Goal: Information Seeking & Learning: Learn about a topic

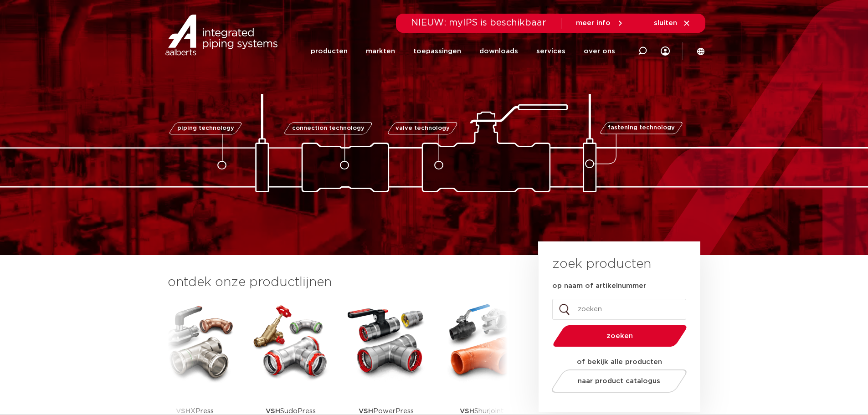
click at [348, 49] on link "producten" at bounding box center [329, 51] width 37 height 35
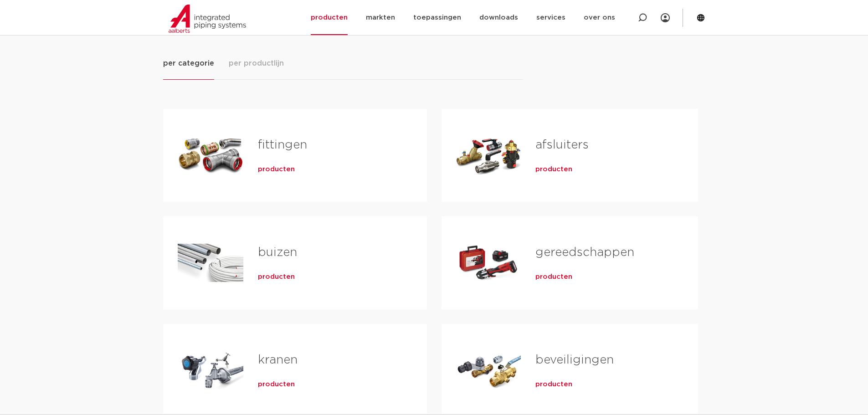
scroll to position [91, 0]
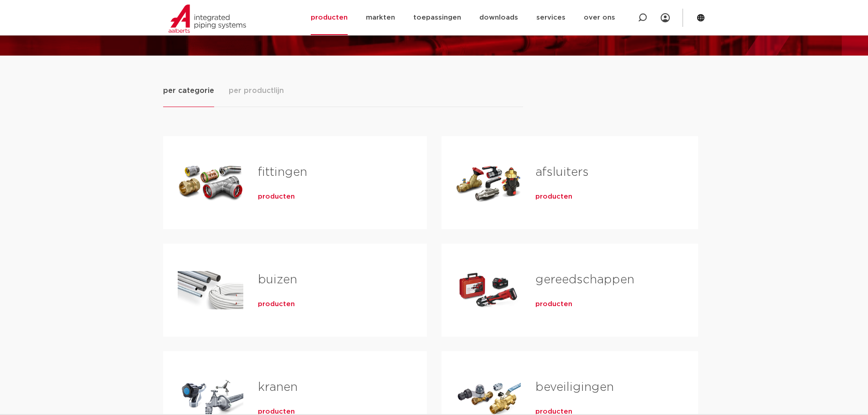
click at [263, 188] on div "fittingen producten" at bounding box center [327, 183] width 169 height 64
click at [266, 198] on span "producten" at bounding box center [276, 196] width 37 height 9
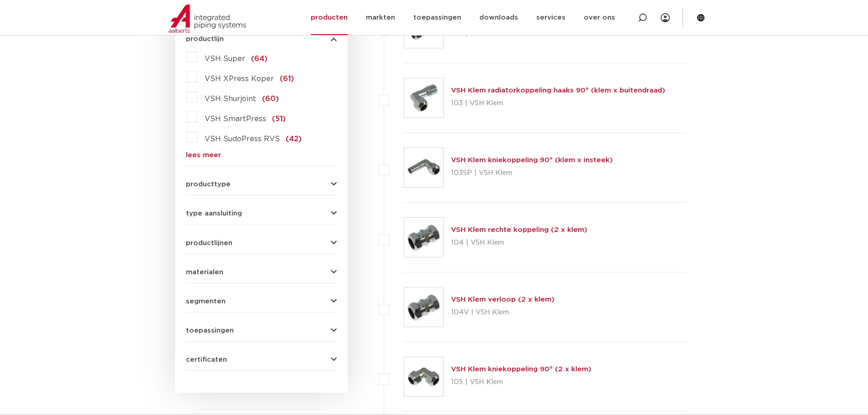
scroll to position [365, 0]
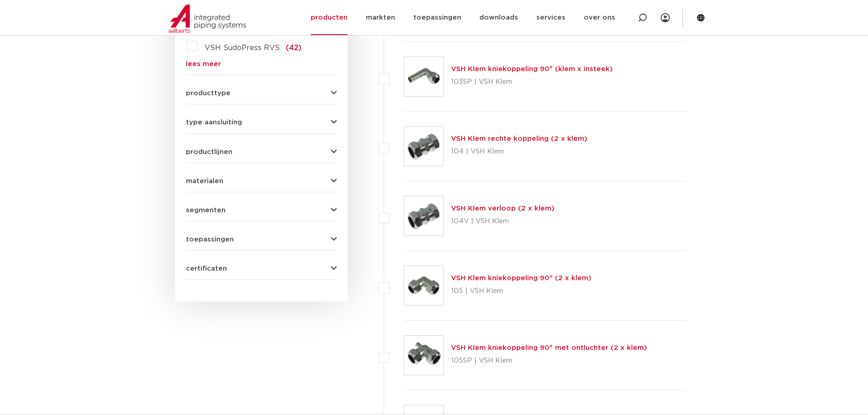
click at [329, 89] on div "producttype demontabel (179) meerdelig (62) accessoires (fittings) (49) voordee…" at bounding box center [261, 89] width 151 height 14
click at [333, 91] on icon "button" at bounding box center [334, 93] width 6 height 7
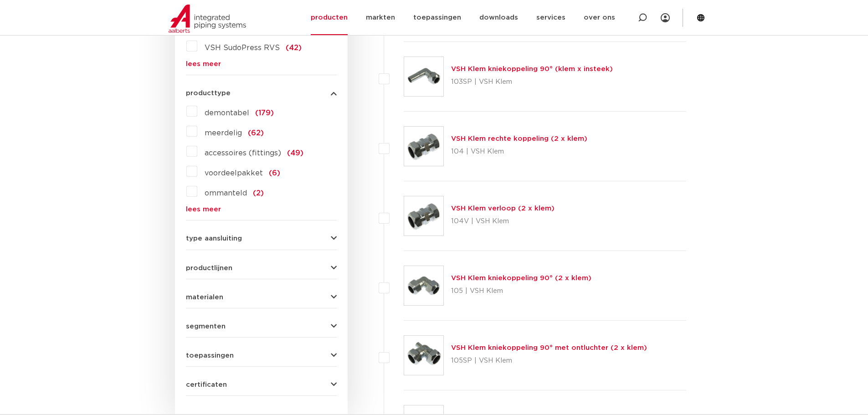
click at [197, 132] on label "meerdelig (62)" at bounding box center [230, 131] width 67 height 15
click at [0, 0] on input "meerdelig (62)" at bounding box center [0, 0] width 0 height 0
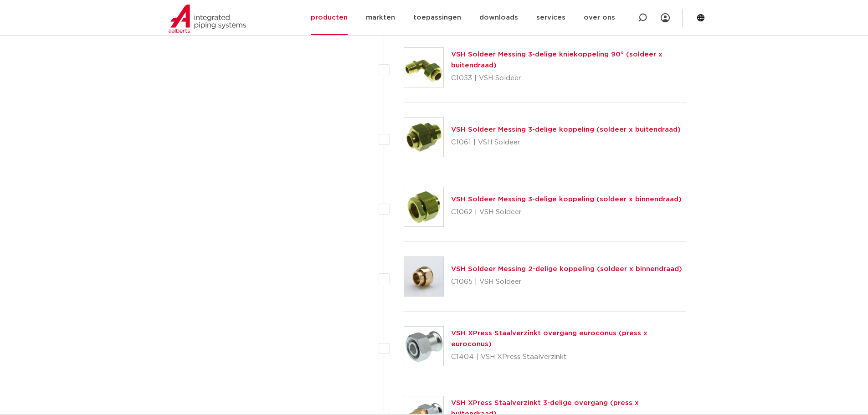
scroll to position [1094, 0]
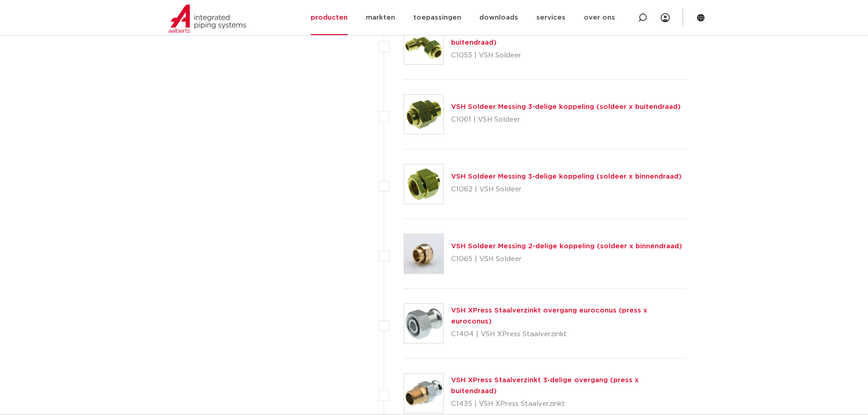
click at [473, 246] on link "VSH Soldeer Messing 2-delige koppeling (soldeer x binnendraad)" at bounding box center [566, 246] width 231 height 7
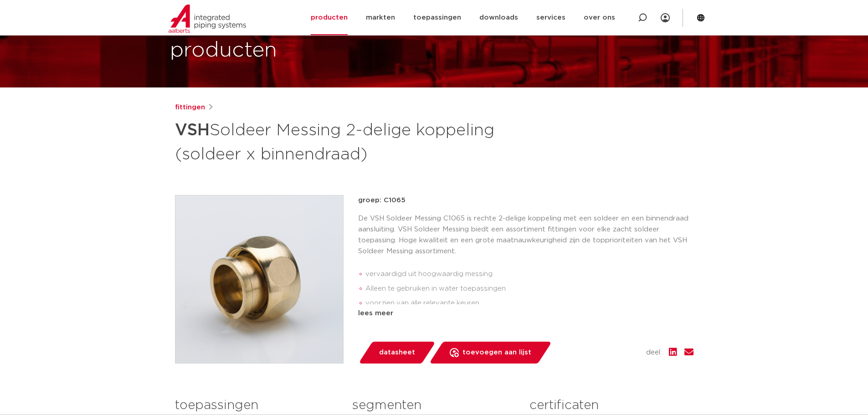
scroll to position [46, 0]
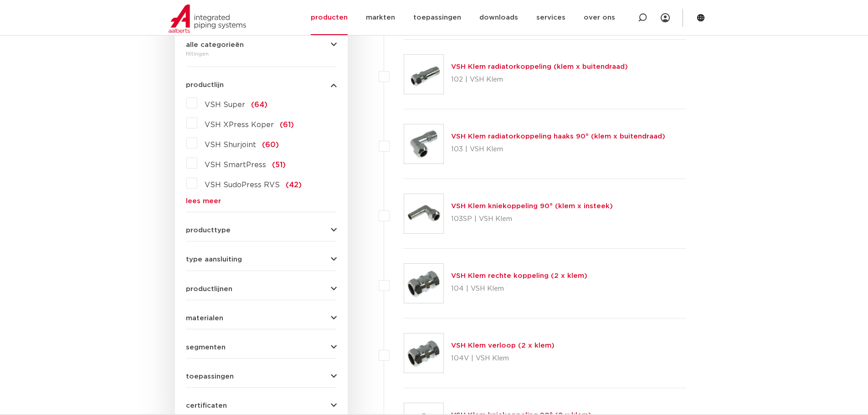
scroll to position [228, 0]
click at [334, 228] on icon "button" at bounding box center [334, 229] width 6 height 7
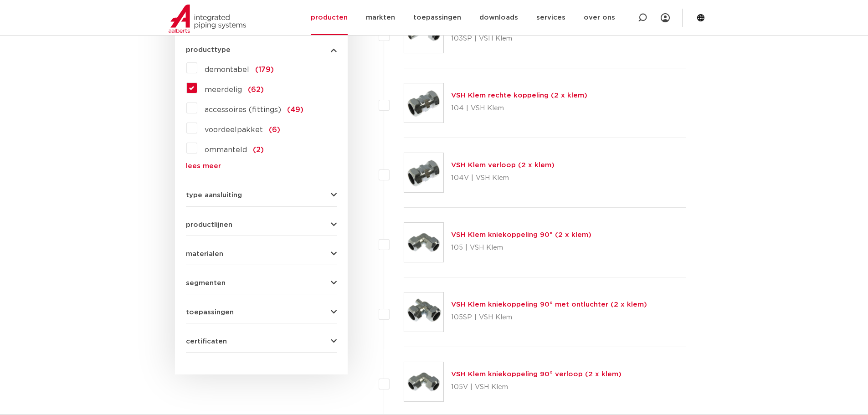
scroll to position [410, 0]
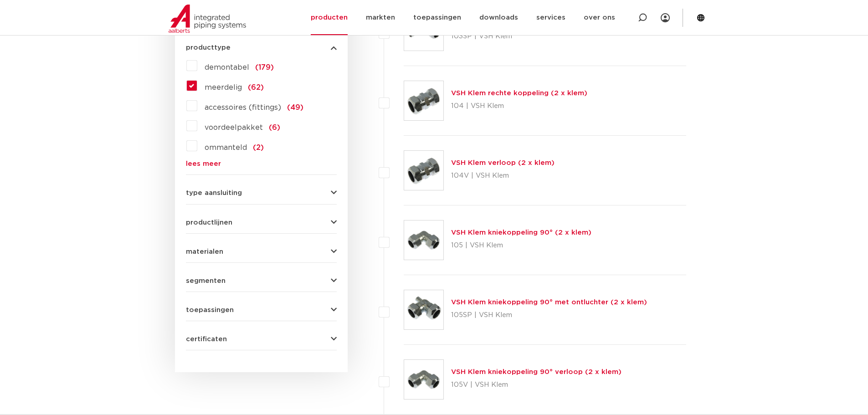
click at [332, 191] on icon "button" at bounding box center [334, 193] width 6 height 7
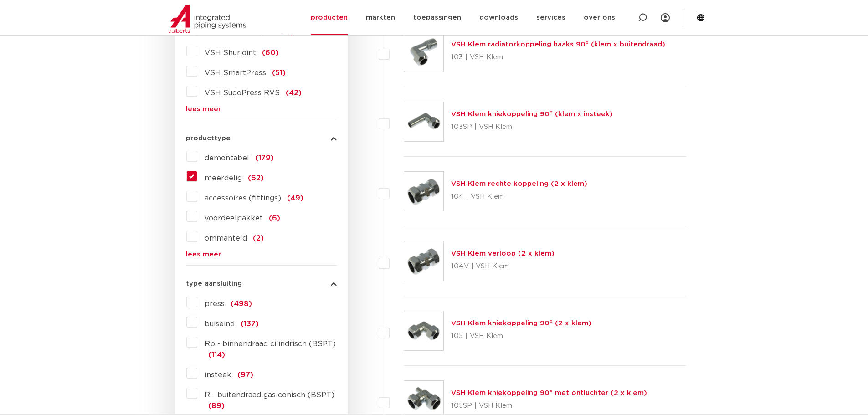
scroll to position [319, 0]
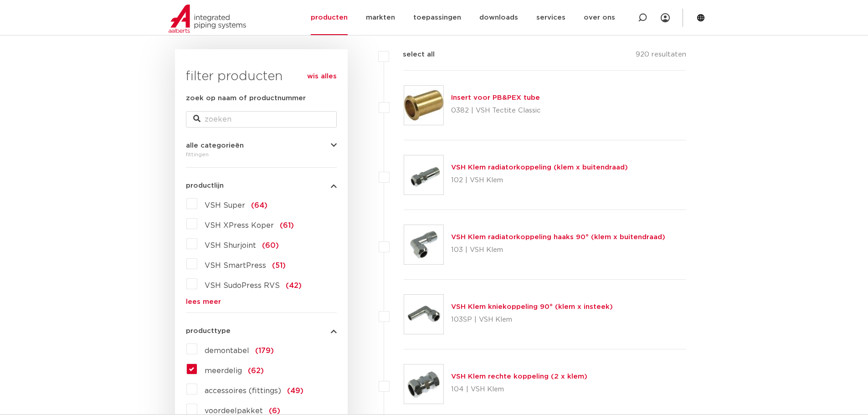
scroll to position [137, 0]
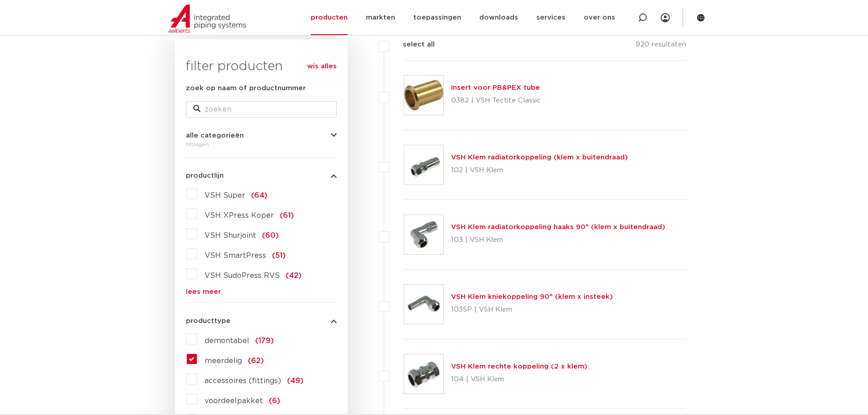
click at [197, 359] on label "meerdelig (62)" at bounding box center [230, 359] width 67 height 15
click at [0, 0] on input "meerdelig (62)" at bounding box center [0, 0] width 0 height 0
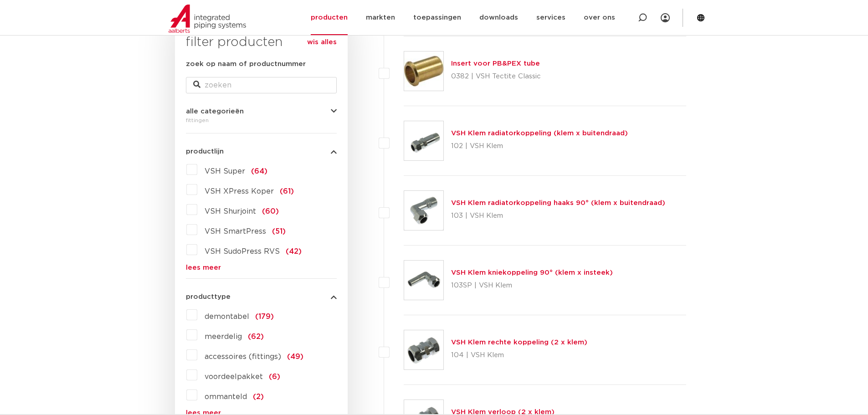
scroll to position [182, 0]
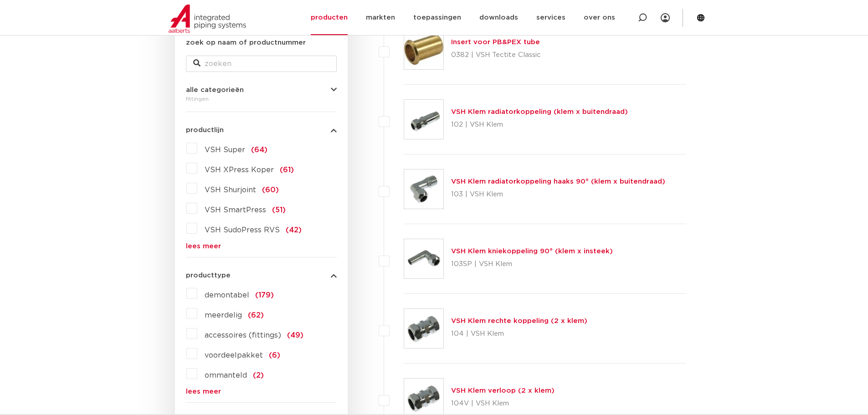
click at [197, 312] on label "meerdelig (62)" at bounding box center [230, 313] width 67 height 15
click at [0, 0] on input "meerdelig (62)" at bounding box center [0, 0] width 0 height 0
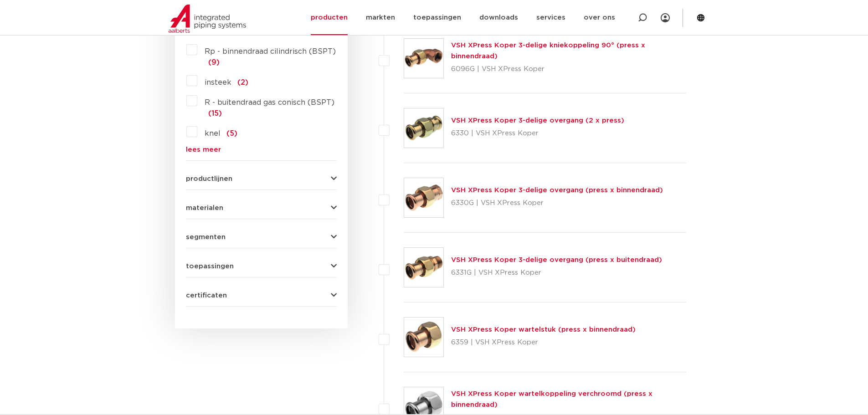
scroll to position [592, 0]
click at [330, 203] on div "materialen messing (33) roestvaststaal (14) staal (9) koper (2) brons (15) kope…" at bounding box center [261, 204] width 151 height 14
click at [333, 208] on icon "button" at bounding box center [334, 207] width 6 height 7
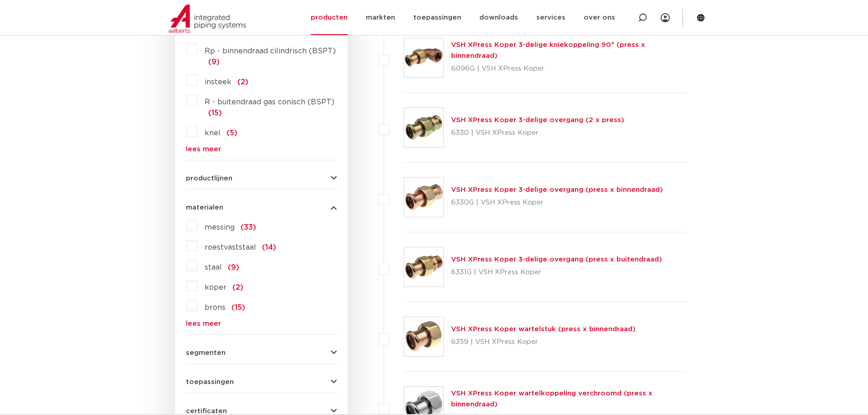
click at [197, 285] on label "koper (2)" at bounding box center [220, 285] width 46 height 15
click at [0, 0] on input "koper (2)" at bounding box center [0, 0] width 0 height 0
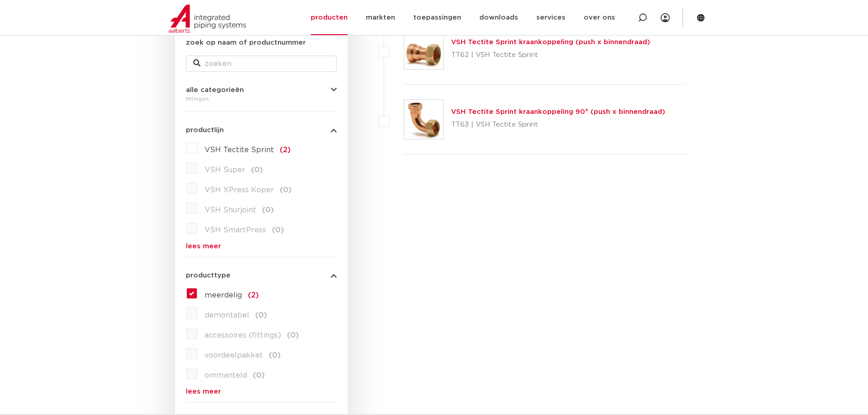
scroll to position [91, 0]
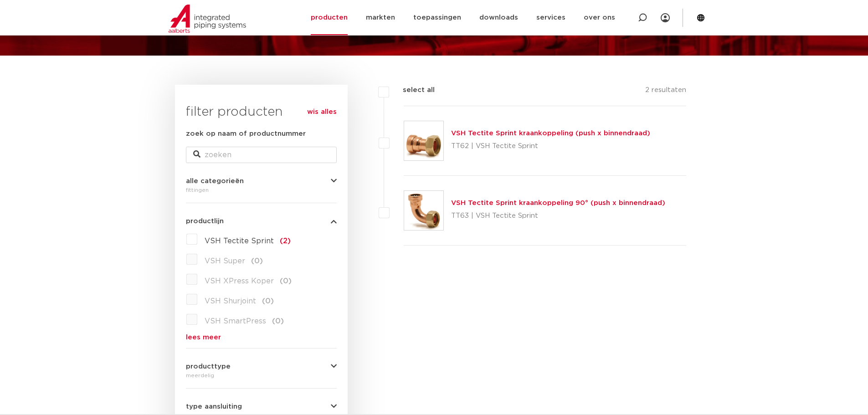
scroll to position [91, 0]
click at [385, 18] on link "markten" at bounding box center [380, 17] width 29 height 35
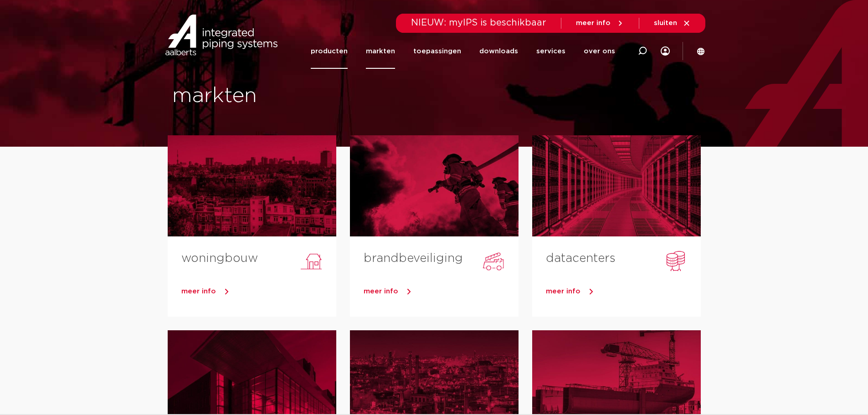
click at [331, 51] on link "producten" at bounding box center [329, 51] width 37 height 35
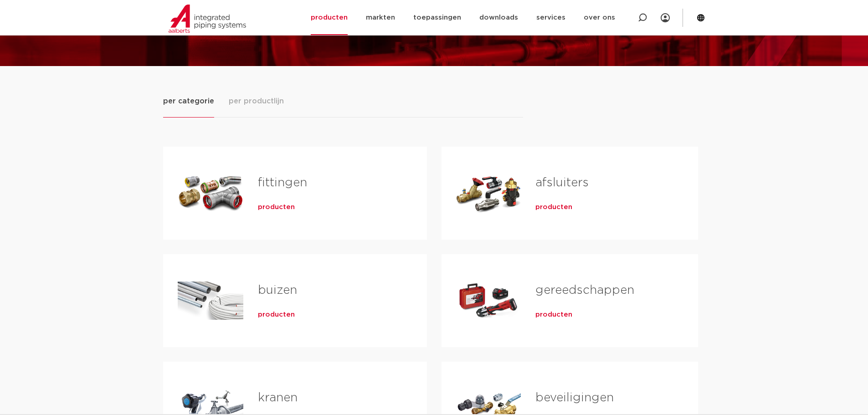
scroll to position [91, 0]
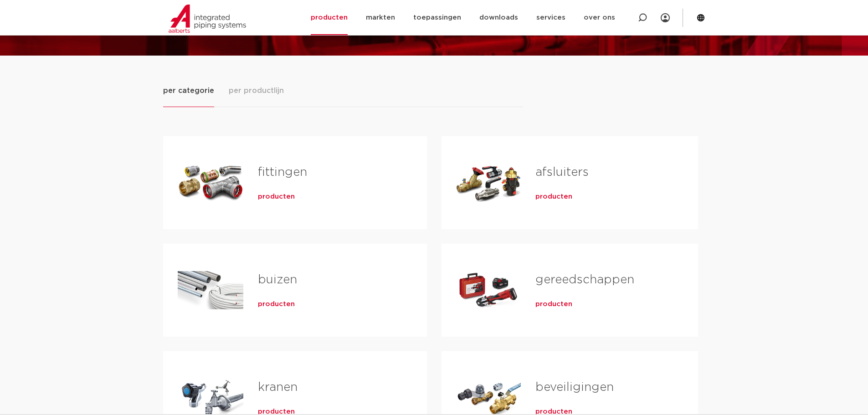
click at [274, 194] on span "producten" at bounding box center [276, 196] width 37 height 9
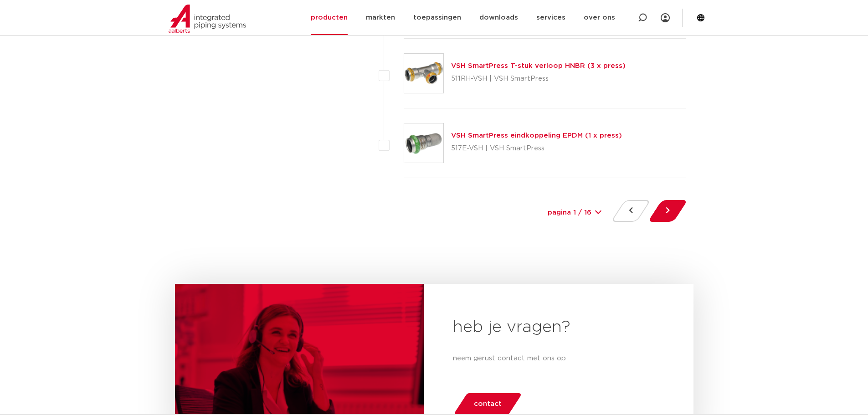
scroll to position [4283, 0]
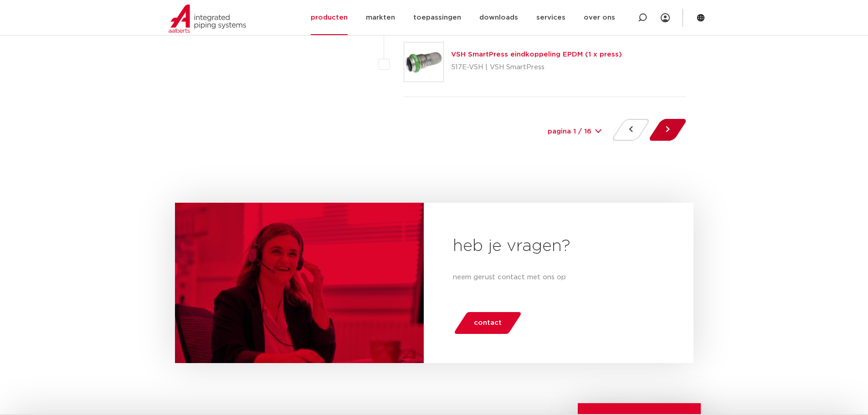
click at [665, 130] on button at bounding box center [668, 130] width 26 height 22
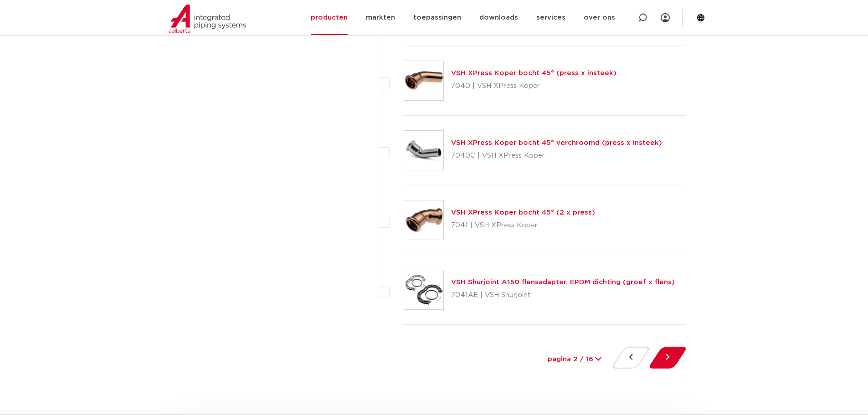
scroll to position [4101, 0]
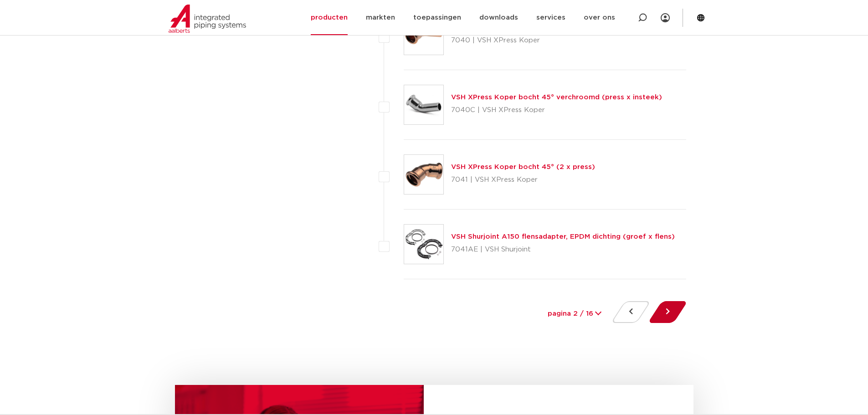
click at [675, 309] on button at bounding box center [668, 312] width 26 height 22
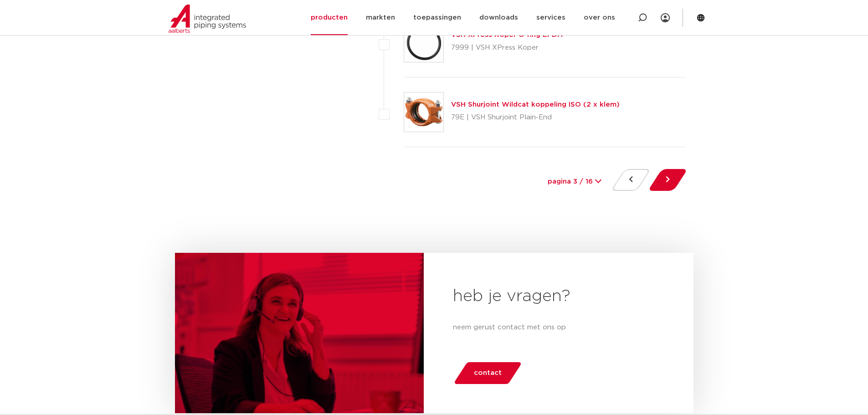
scroll to position [4237, 0]
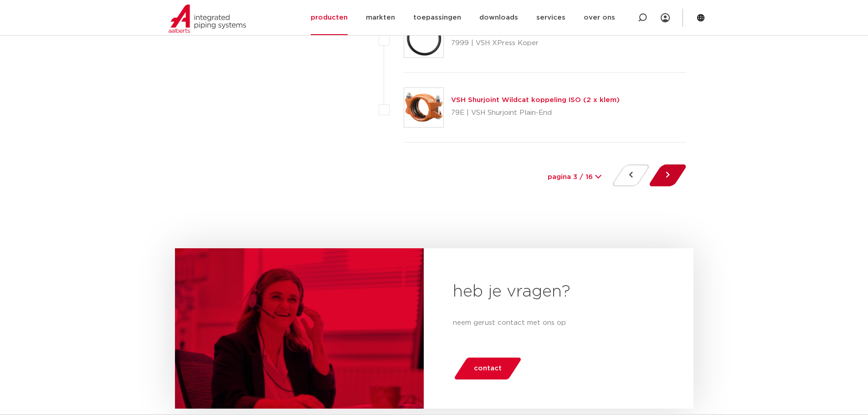
click at [663, 177] on button at bounding box center [668, 175] width 26 height 22
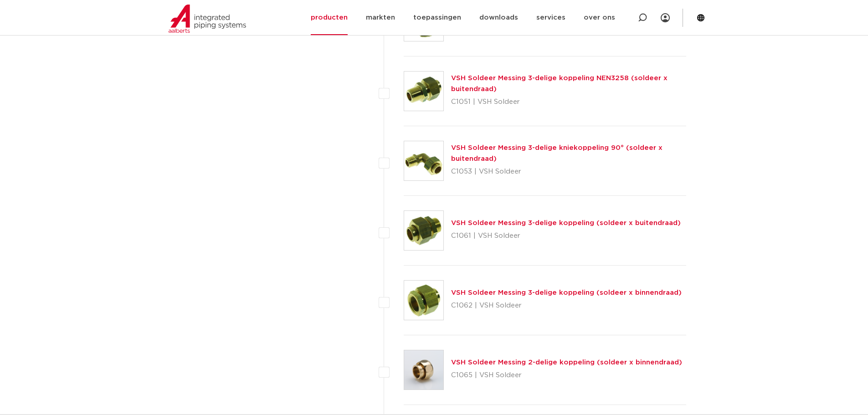
scroll to position [2233, 0]
click at [471, 219] on link "VSH Soldeer Messing 3-delige koppeling (soldeer x buitendraad)" at bounding box center [566, 222] width 230 height 7
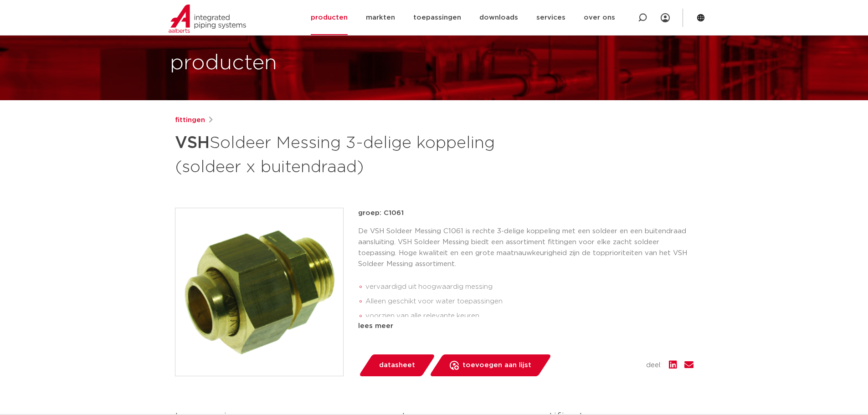
scroll to position [46, 0]
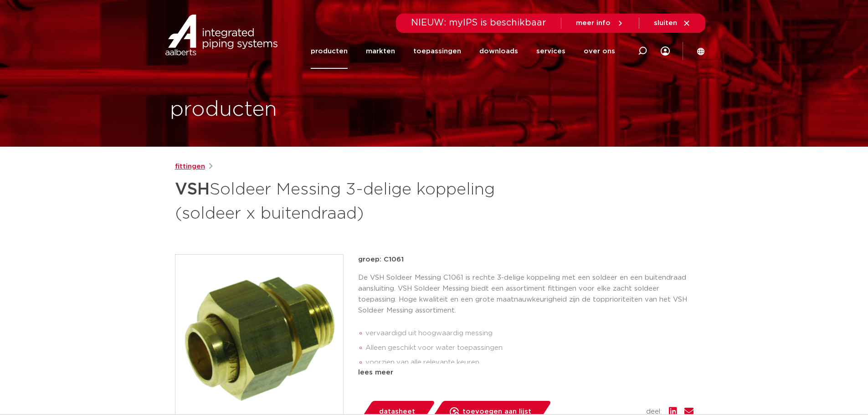
click at [191, 168] on link "fittingen" at bounding box center [190, 166] width 30 height 11
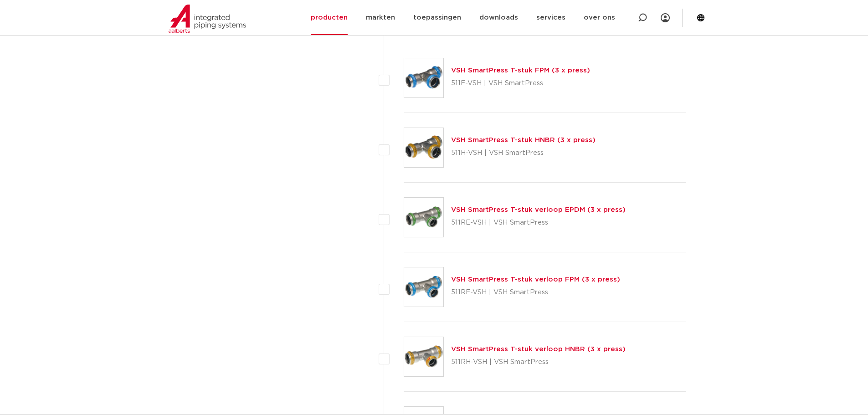
scroll to position [4192, 0]
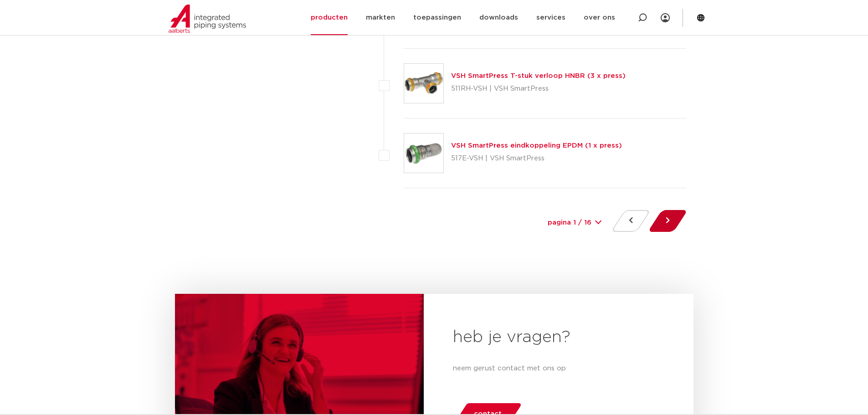
click at [663, 214] on button at bounding box center [668, 221] width 26 height 22
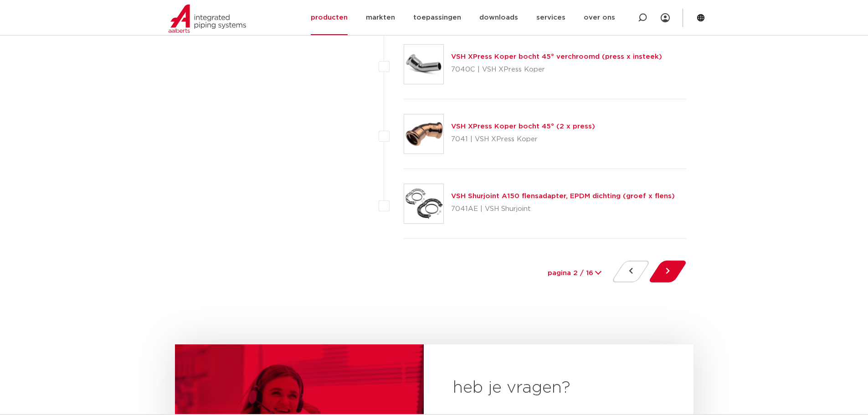
scroll to position [4146, 0]
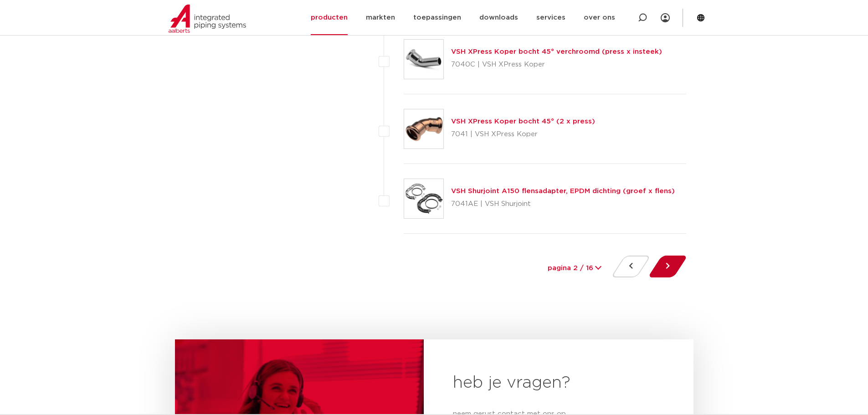
click at [678, 266] on button at bounding box center [668, 267] width 26 height 22
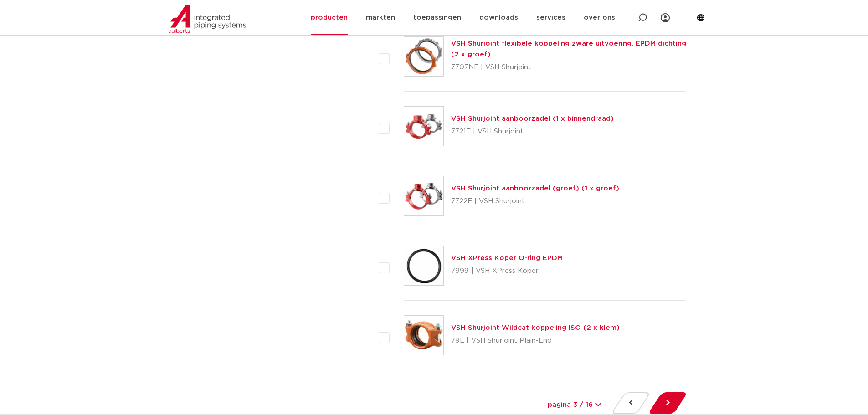
scroll to position [4192, 0]
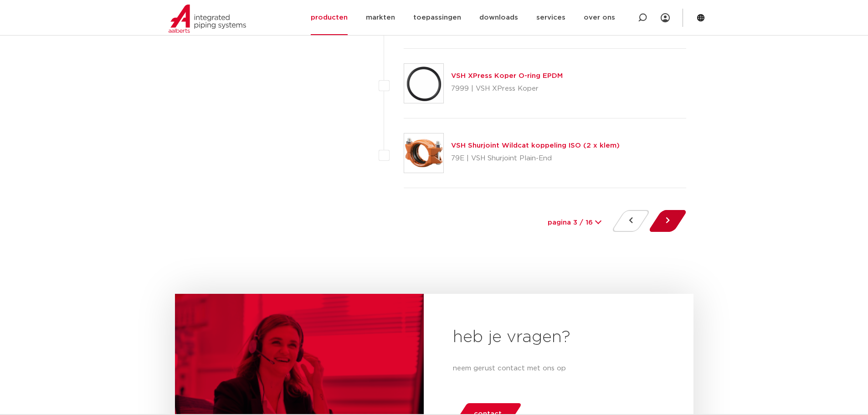
click at [661, 225] on button at bounding box center [668, 221] width 26 height 22
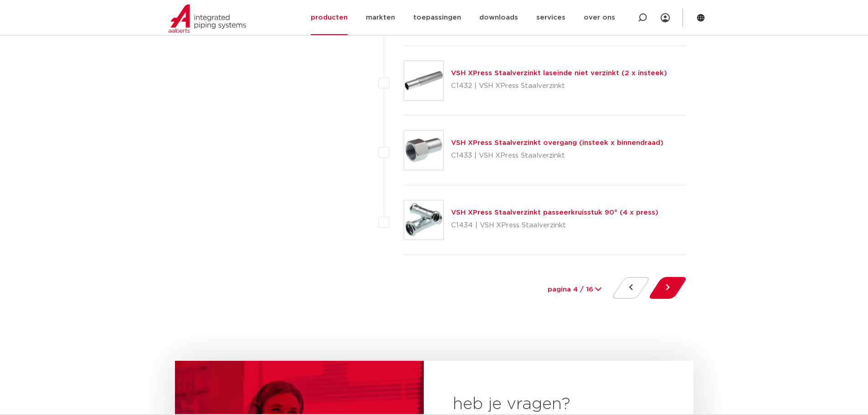
scroll to position [4146, 0]
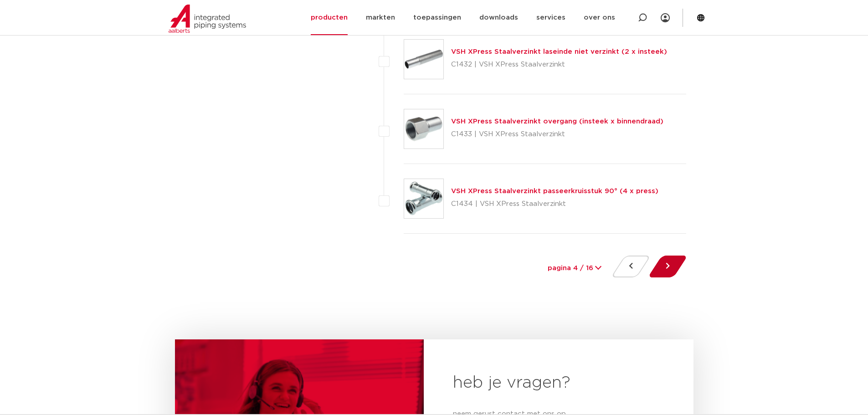
click at [668, 264] on button at bounding box center [668, 267] width 26 height 22
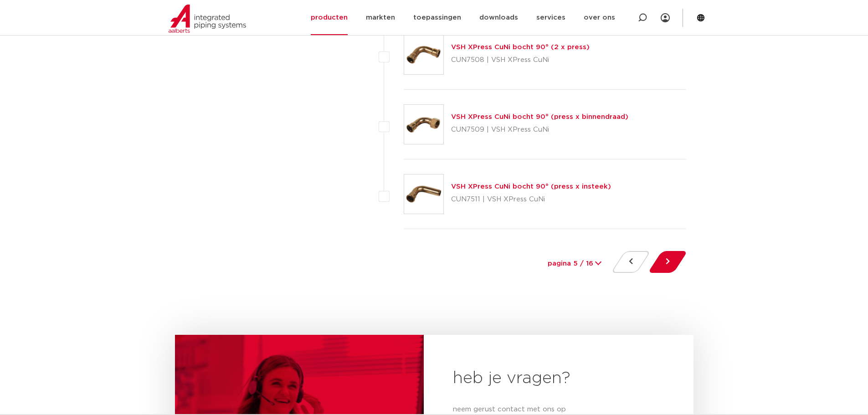
scroll to position [4192, 0]
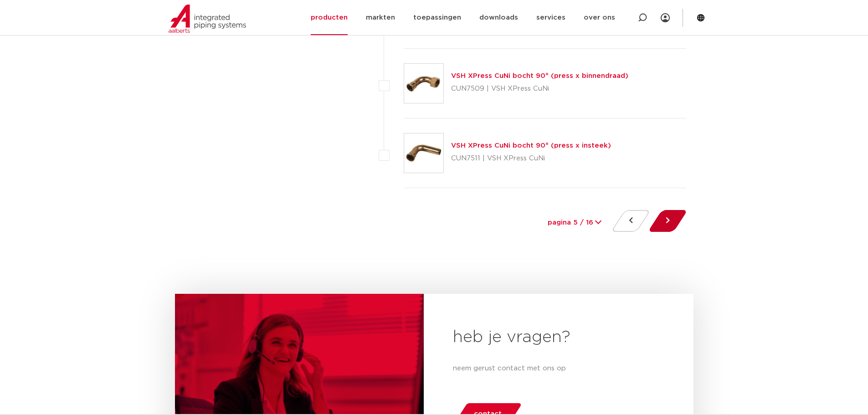
click at [660, 220] on button at bounding box center [668, 221] width 26 height 22
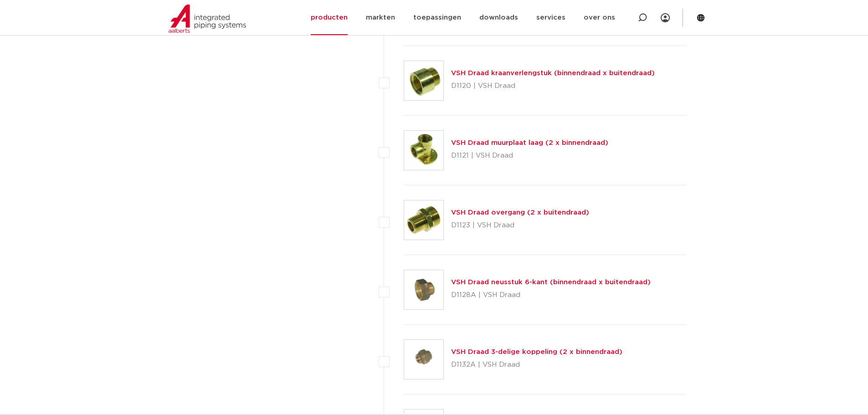
scroll to position [2734, 0]
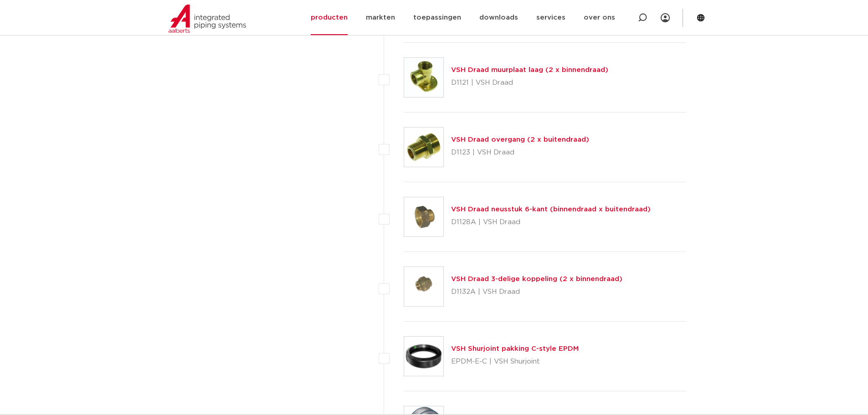
click at [492, 210] on link "VSH Draad neusstuk 6-kant (binnendraad x buitendraad)" at bounding box center [551, 209] width 200 height 7
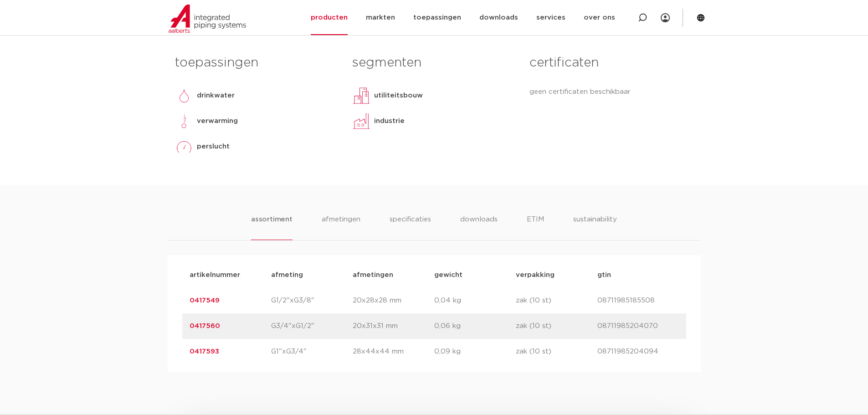
scroll to position [273, 0]
